Goal: Register for event/course

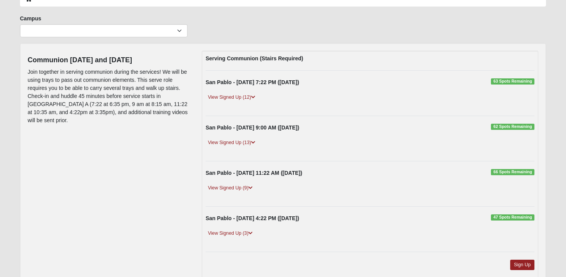
scroll to position [47, 0]
